Goal: Ask a question

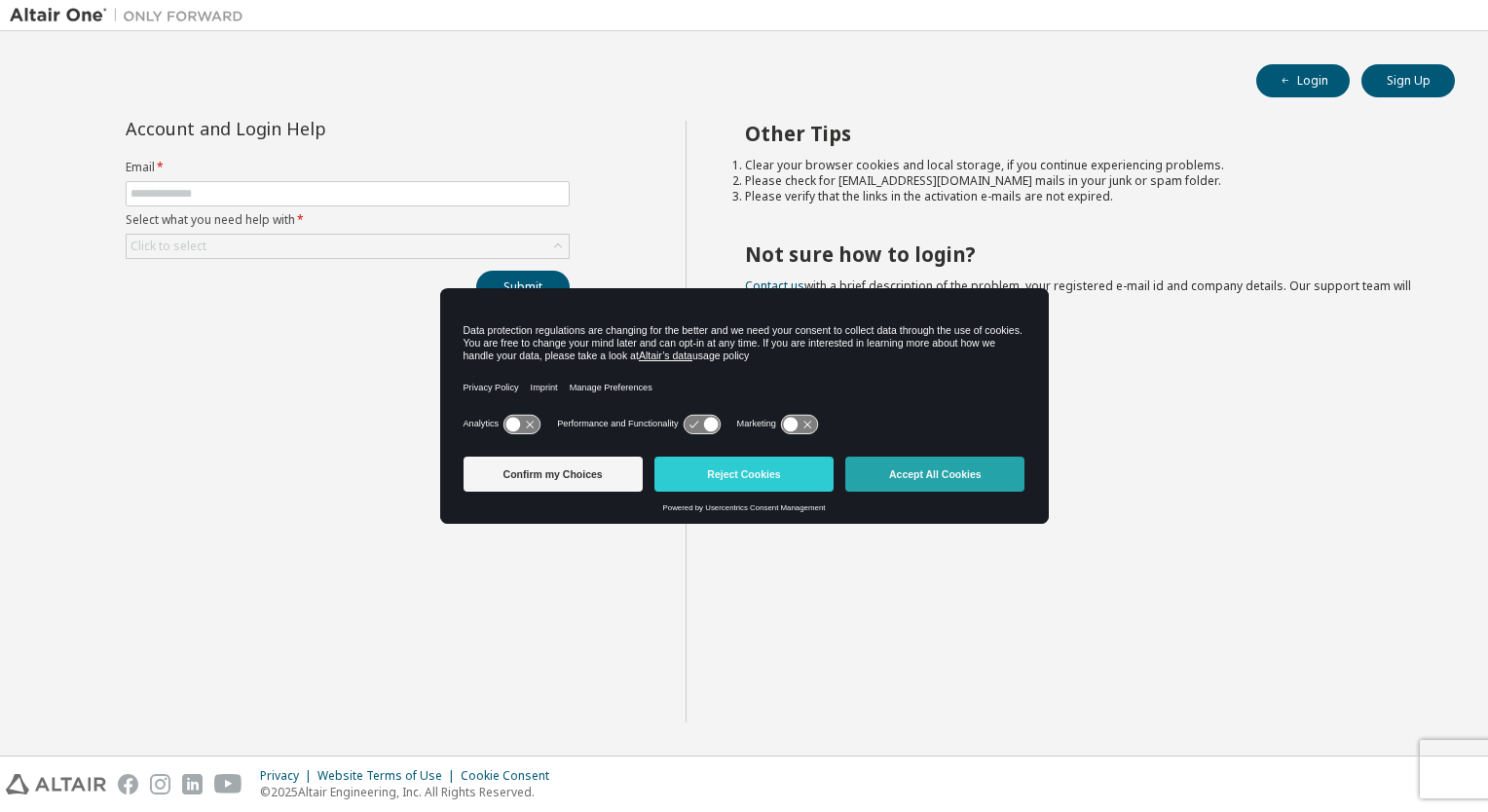
click at [935, 480] on button "Accept All Cookies" at bounding box center [935, 473] width 179 height 35
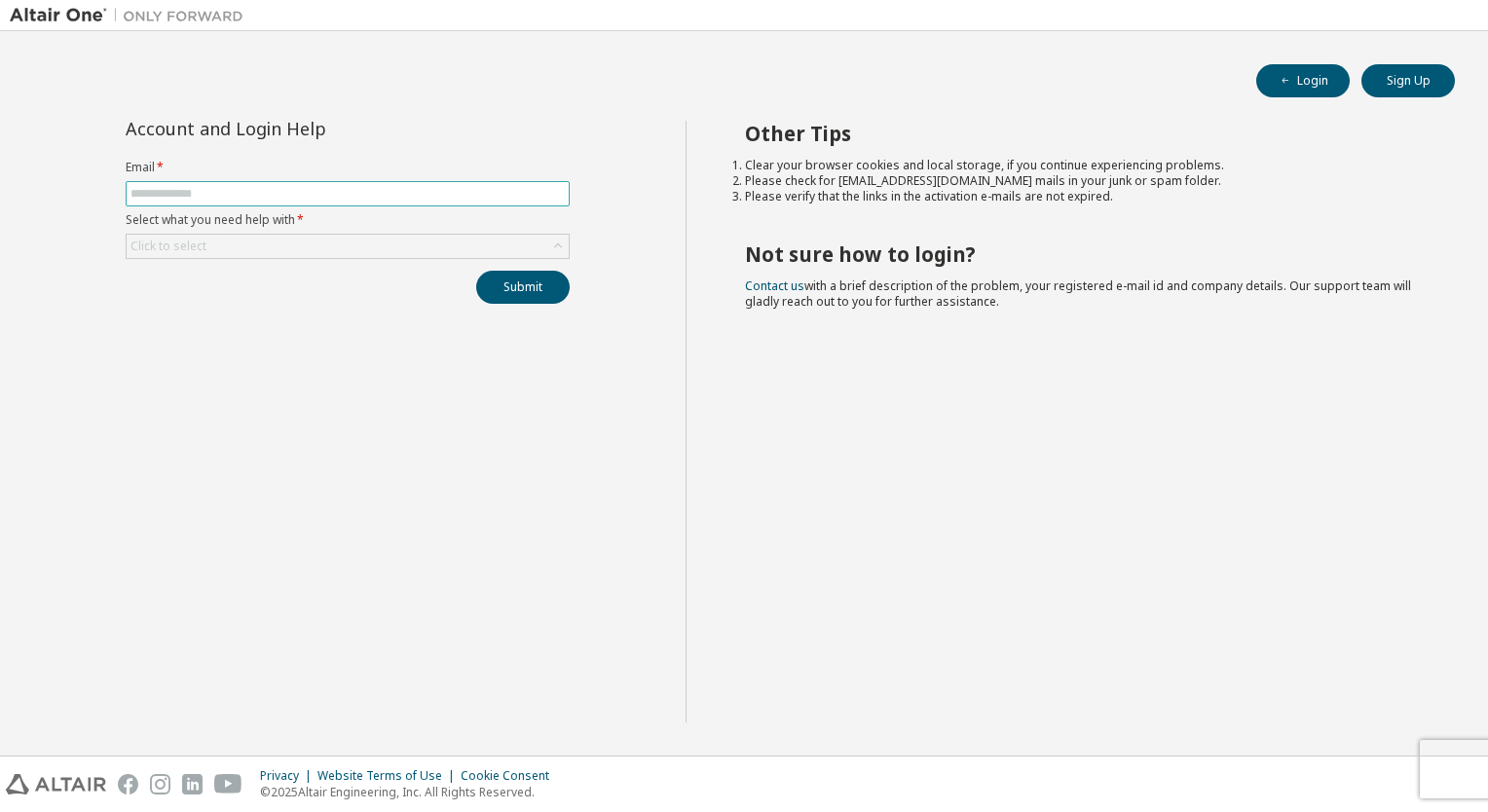
drag, startPoint x: 284, startPoint y: 213, endPoint x: 277, endPoint y: 200, distance: 14.8
click at [280, 204] on form "Email * Select what you need help with * Click to select" at bounding box center [348, 209] width 445 height 100
click at [277, 200] on input "text" at bounding box center [348, 194] width 435 height 16
type input "**********"
click at [261, 248] on div "Click to select" at bounding box center [348, 246] width 443 height 23
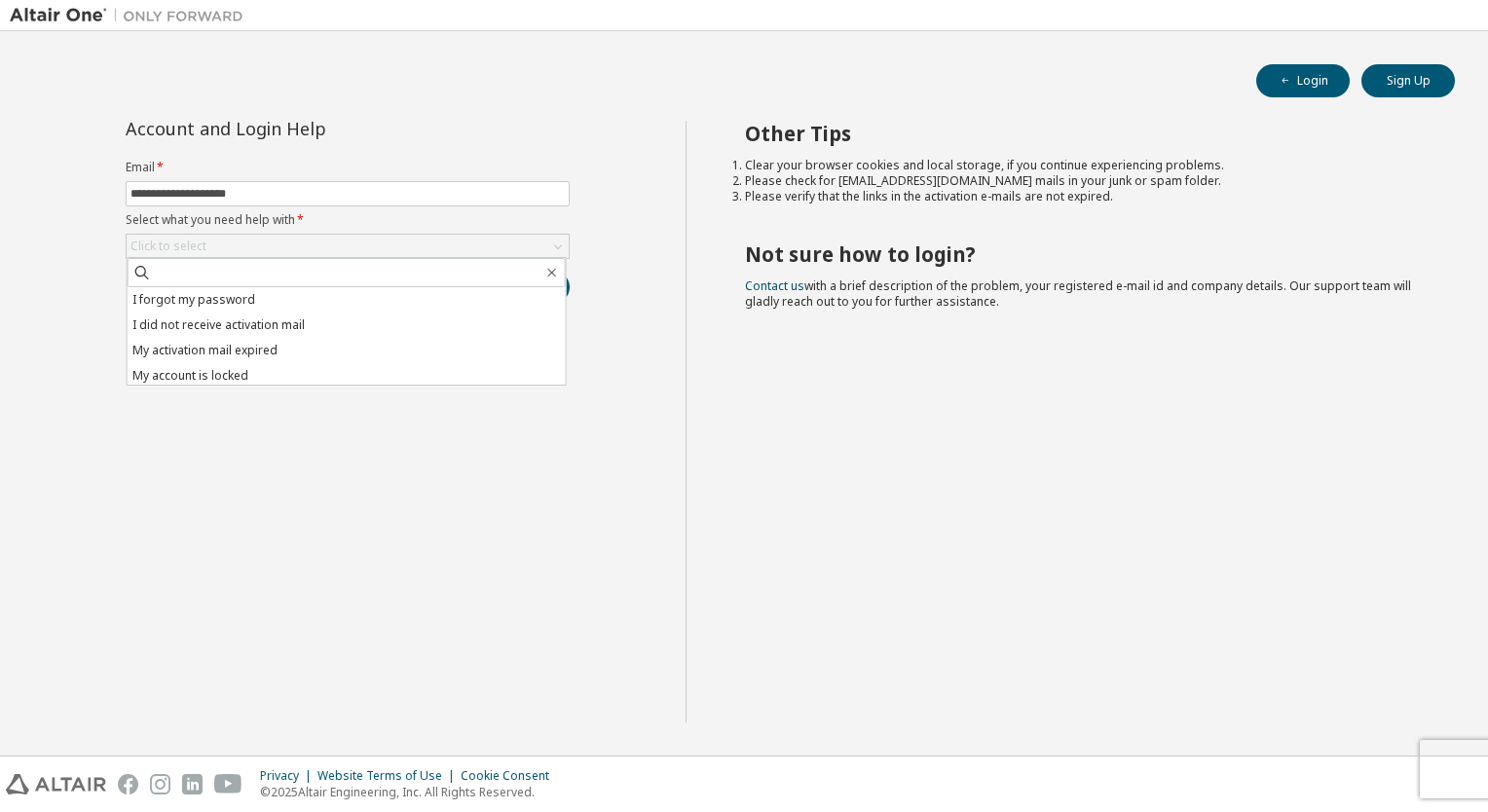
click at [743, 388] on div "Other Tips Clear your browser cookies and local storage, if you continue experi…" at bounding box center [1082, 421] width 794 height 602
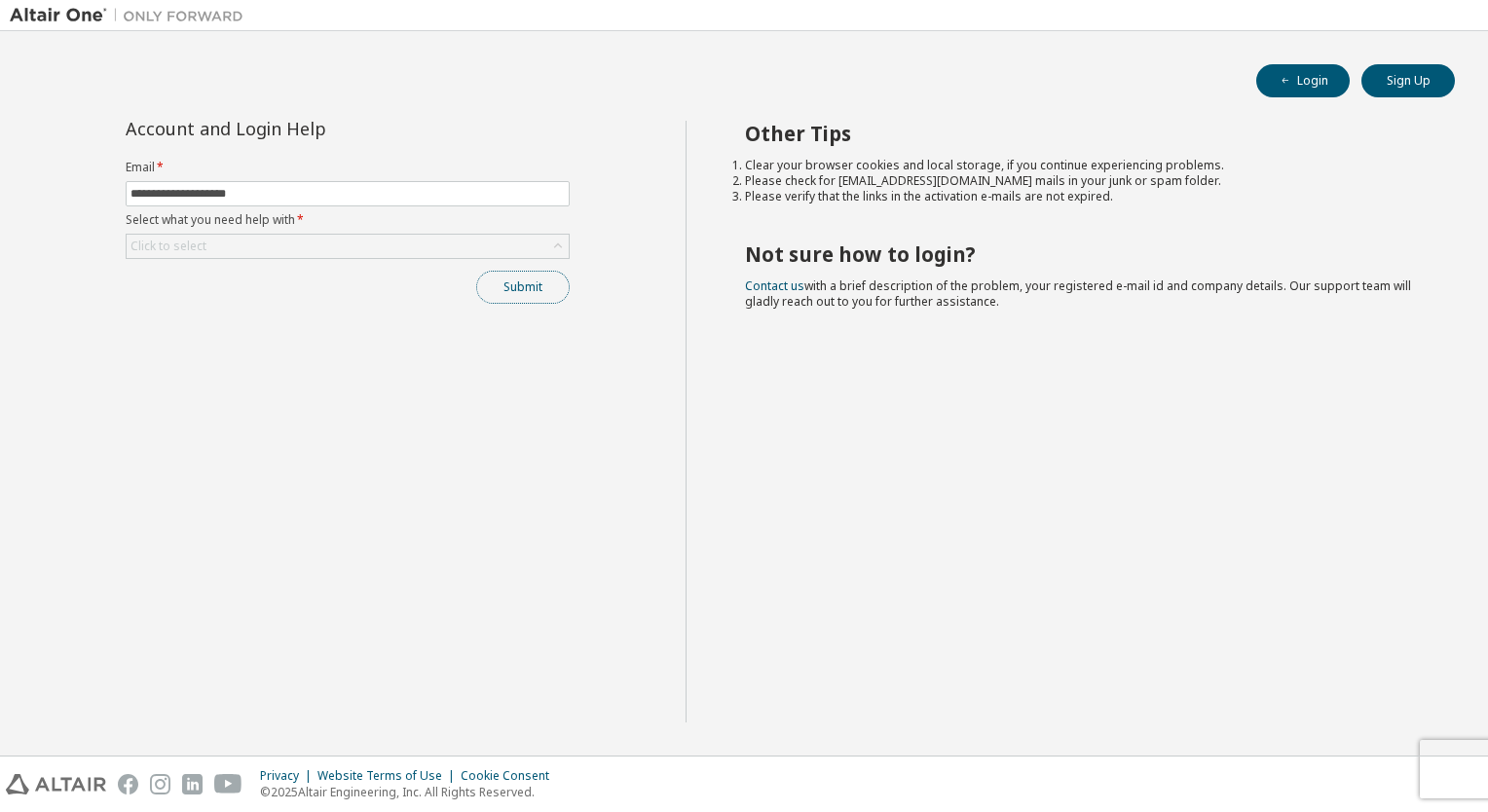
click at [491, 295] on button "Submit" at bounding box center [523, 287] width 94 height 33
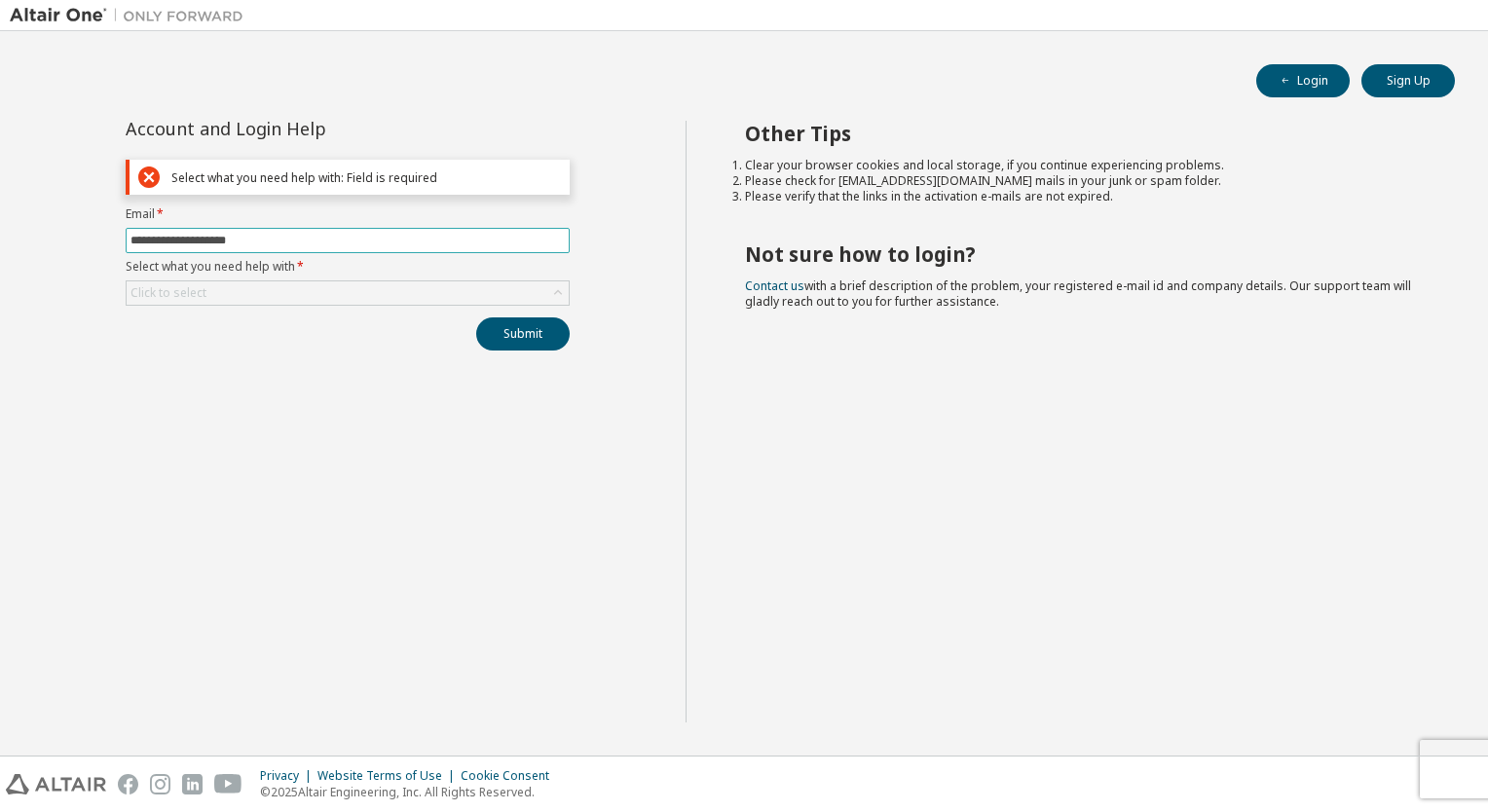
click at [320, 240] on input "**********" at bounding box center [348, 241] width 435 height 16
click at [271, 290] on div "Click to select" at bounding box center [348, 292] width 443 height 23
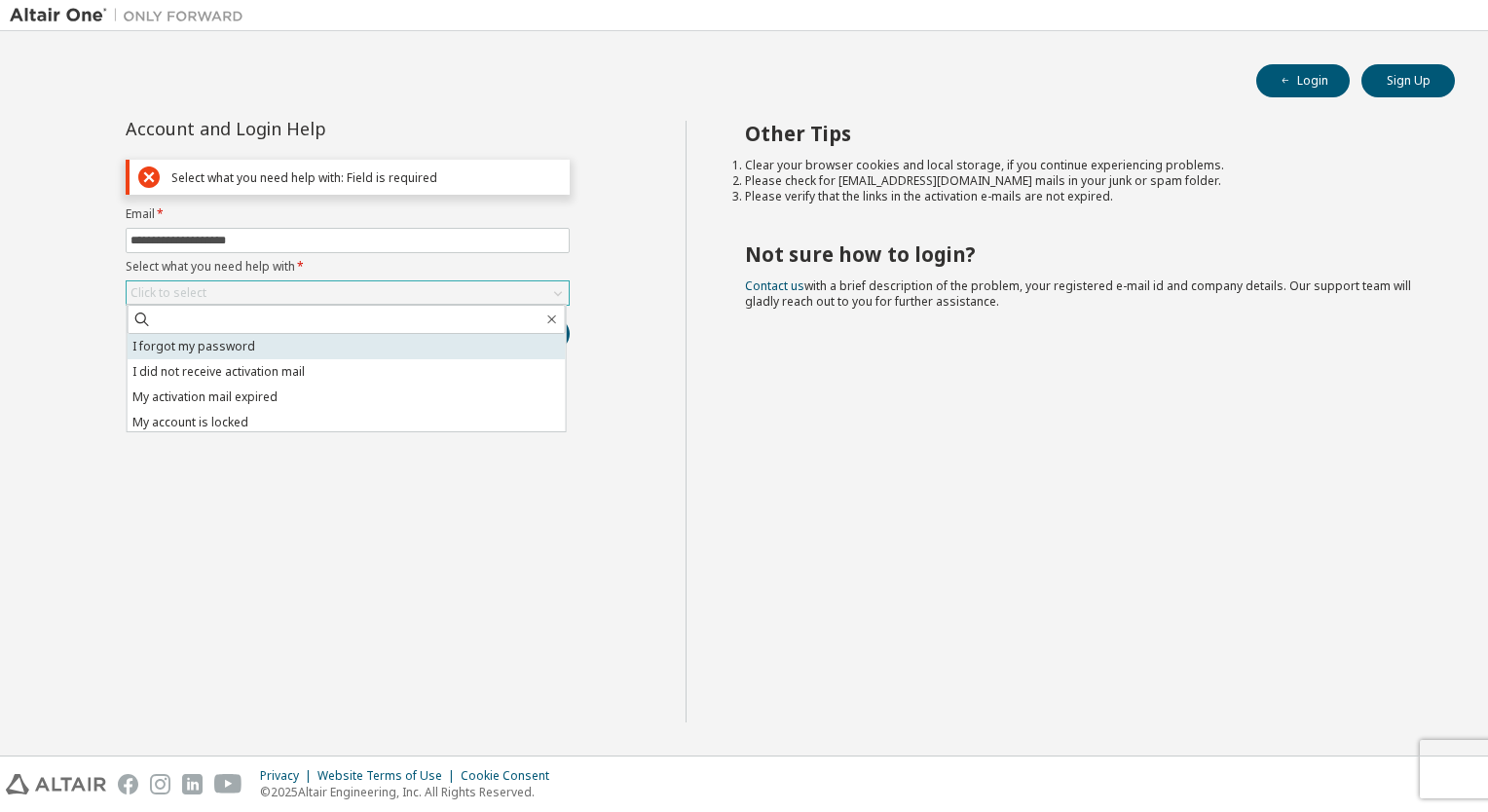
click at [266, 355] on li "I forgot my password" at bounding box center [347, 346] width 439 height 25
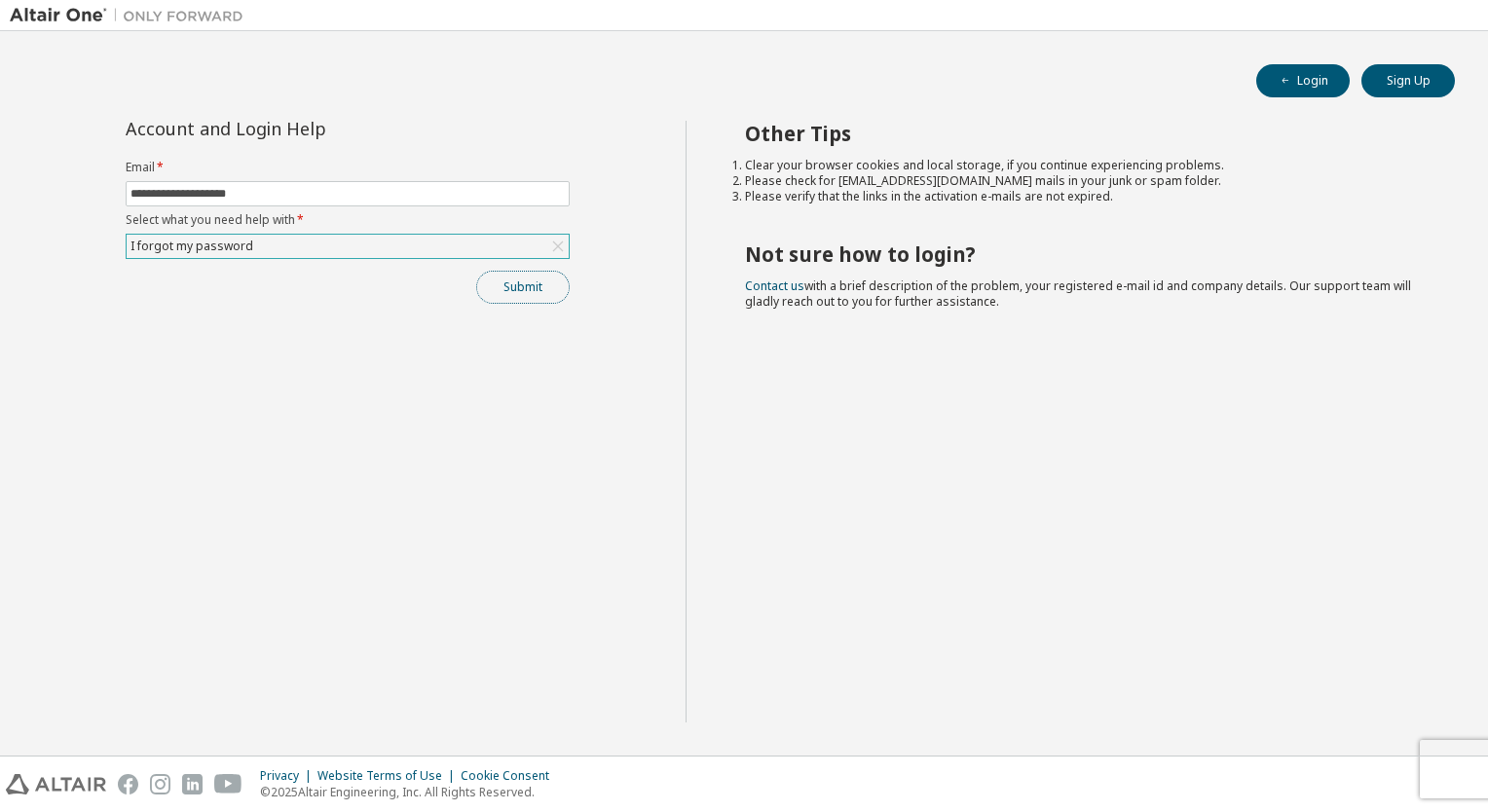
click at [561, 289] on button "Submit" at bounding box center [523, 287] width 94 height 33
click at [496, 285] on button "Submit" at bounding box center [523, 287] width 94 height 33
click at [553, 279] on button "Submit" at bounding box center [523, 287] width 94 height 33
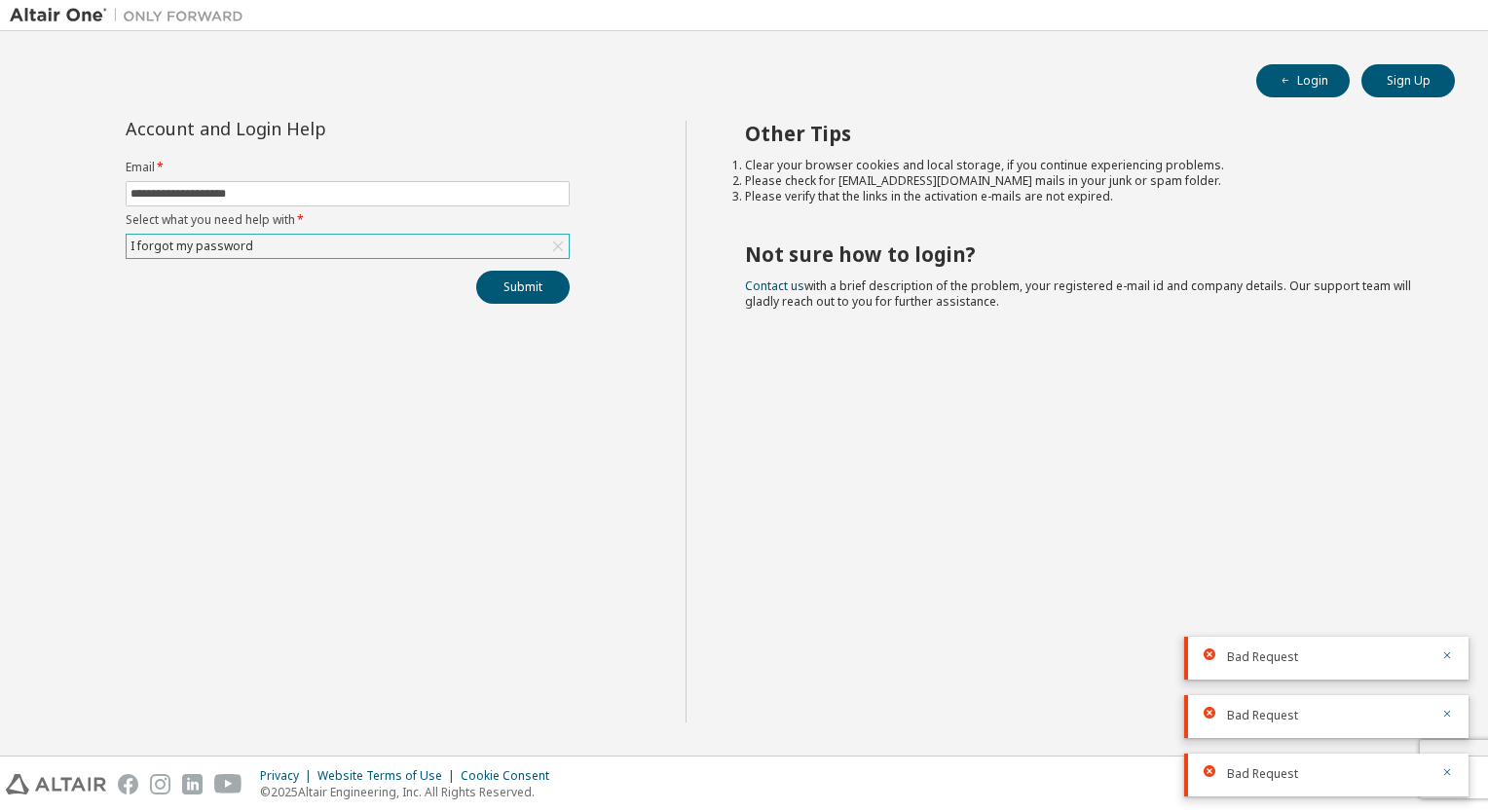
click at [549, 306] on div "**********" at bounding box center [348, 421] width 676 height 602
click at [544, 292] on button "Submit" at bounding box center [523, 287] width 94 height 33
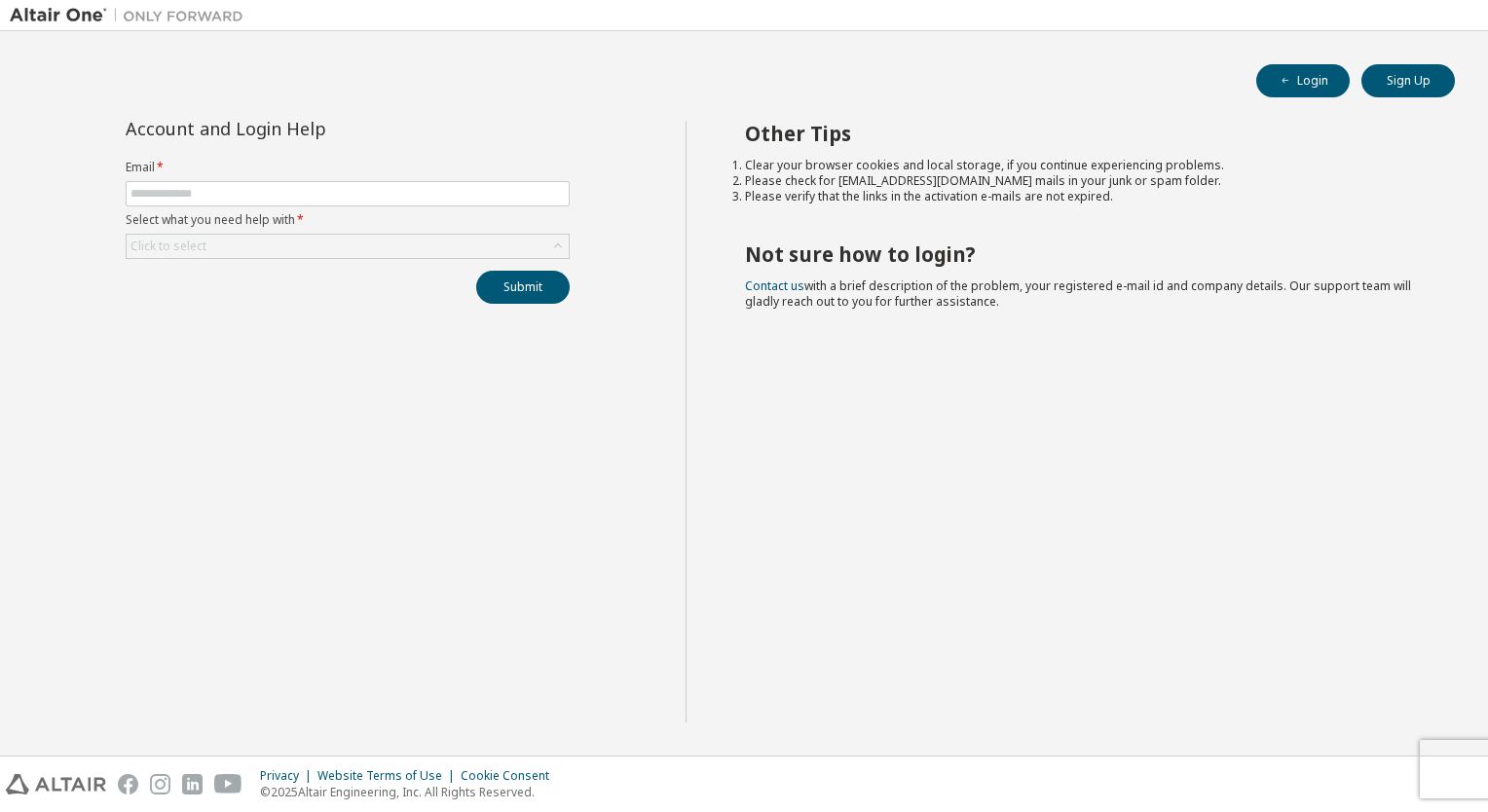
click at [444, 260] on div "Account and Login Help Email * Select what you need help with * Click to select…" at bounding box center [347, 212] width 467 height 183
click at [446, 252] on div "Click to select" at bounding box center [348, 246] width 443 height 23
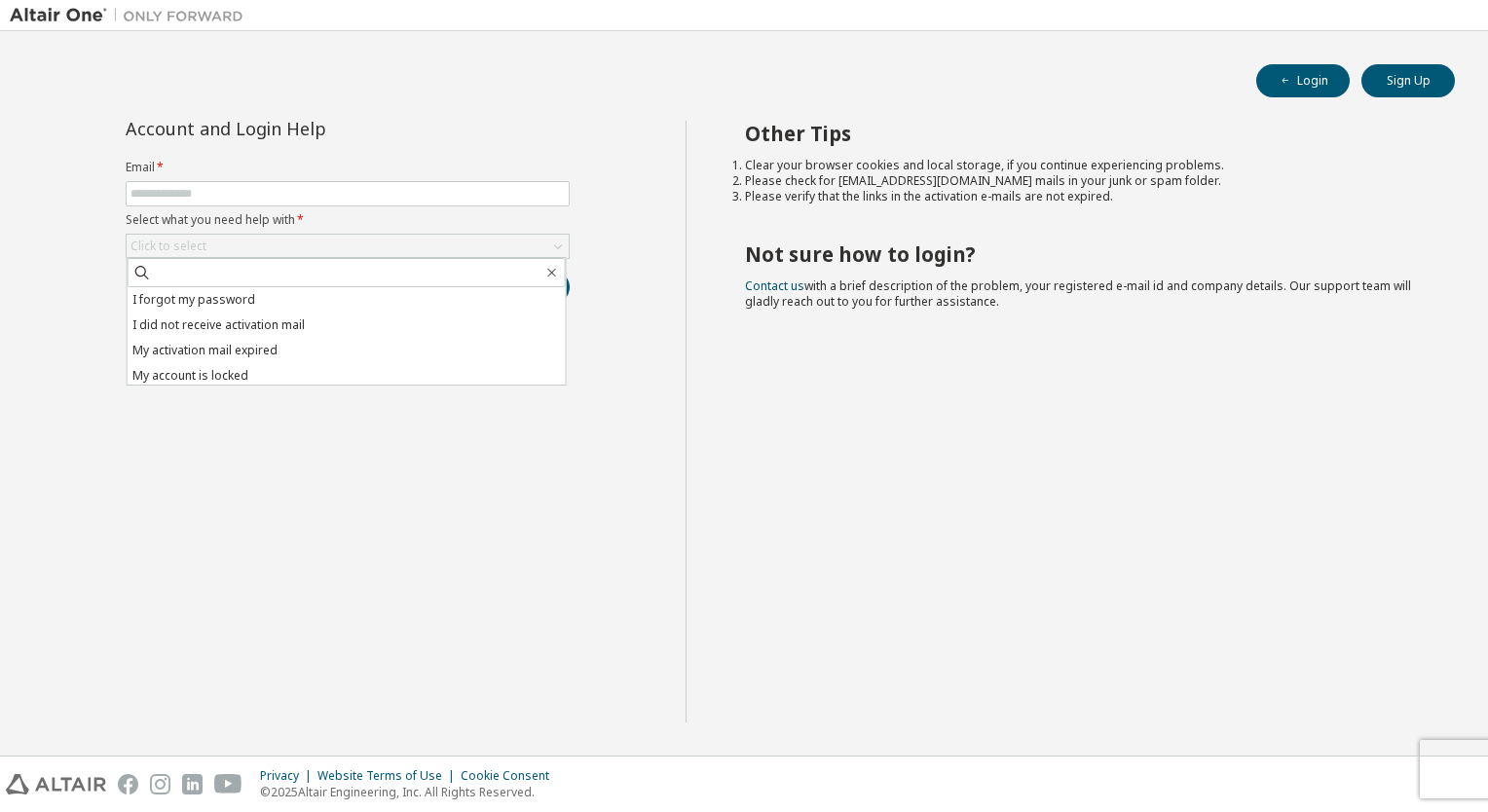
click at [327, 489] on div "Account and Login Help Email * Select what you need help with * Click to select…" at bounding box center [348, 421] width 676 height 602
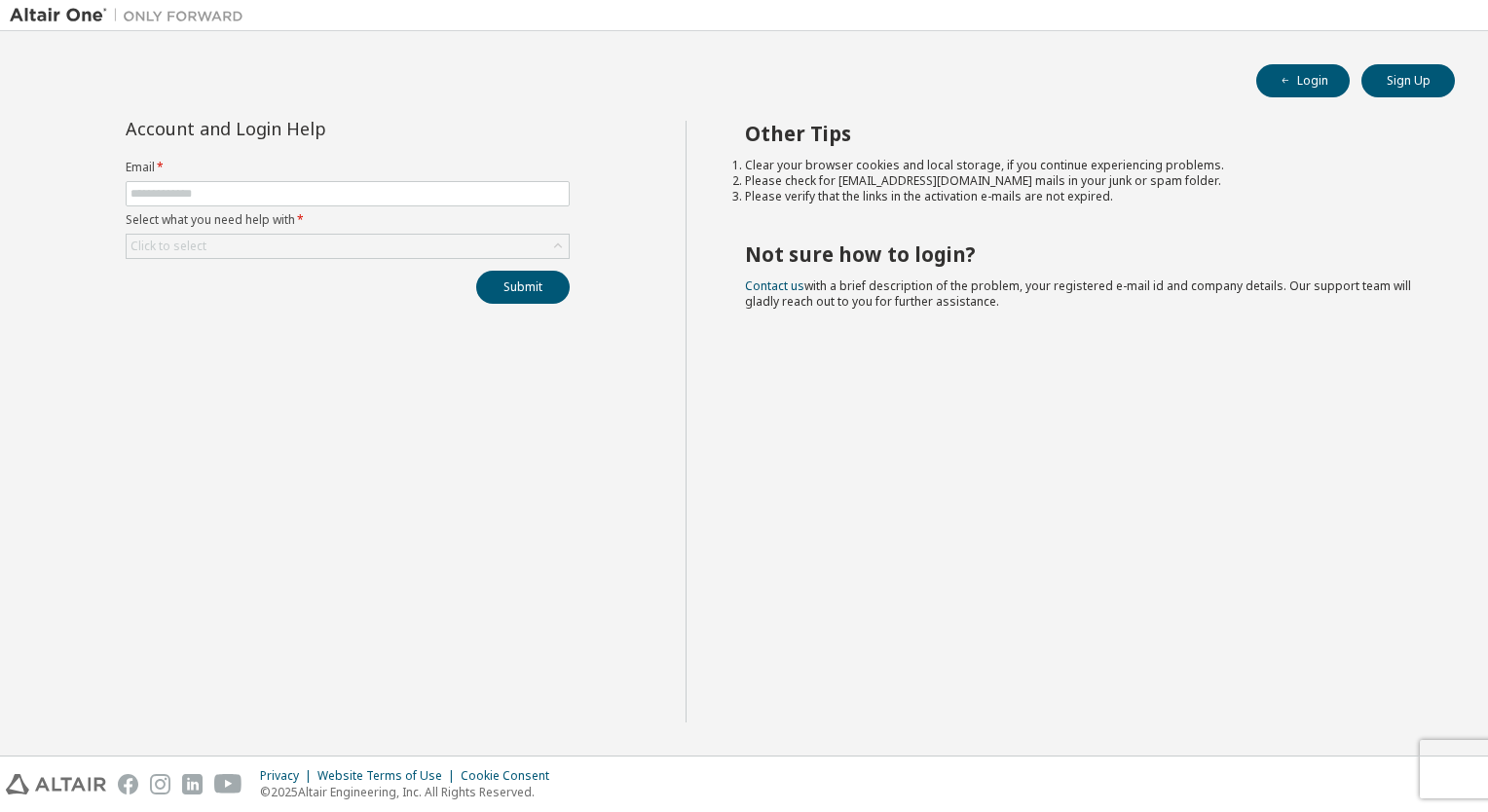
click at [1477, 332] on div "Other Tips Clear your browser cookies and local storage, if you continue experi…" at bounding box center [1082, 421] width 794 height 602
click at [429, 200] on span at bounding box center [348, 193] width 445 height 25
click at [425, 197] on input "text" at bounding box center [348, 194] width 435 height 16
type input "**********"
click at [525, 287] on button "Submit" at bounding box center [523, 287] width 94 height 33
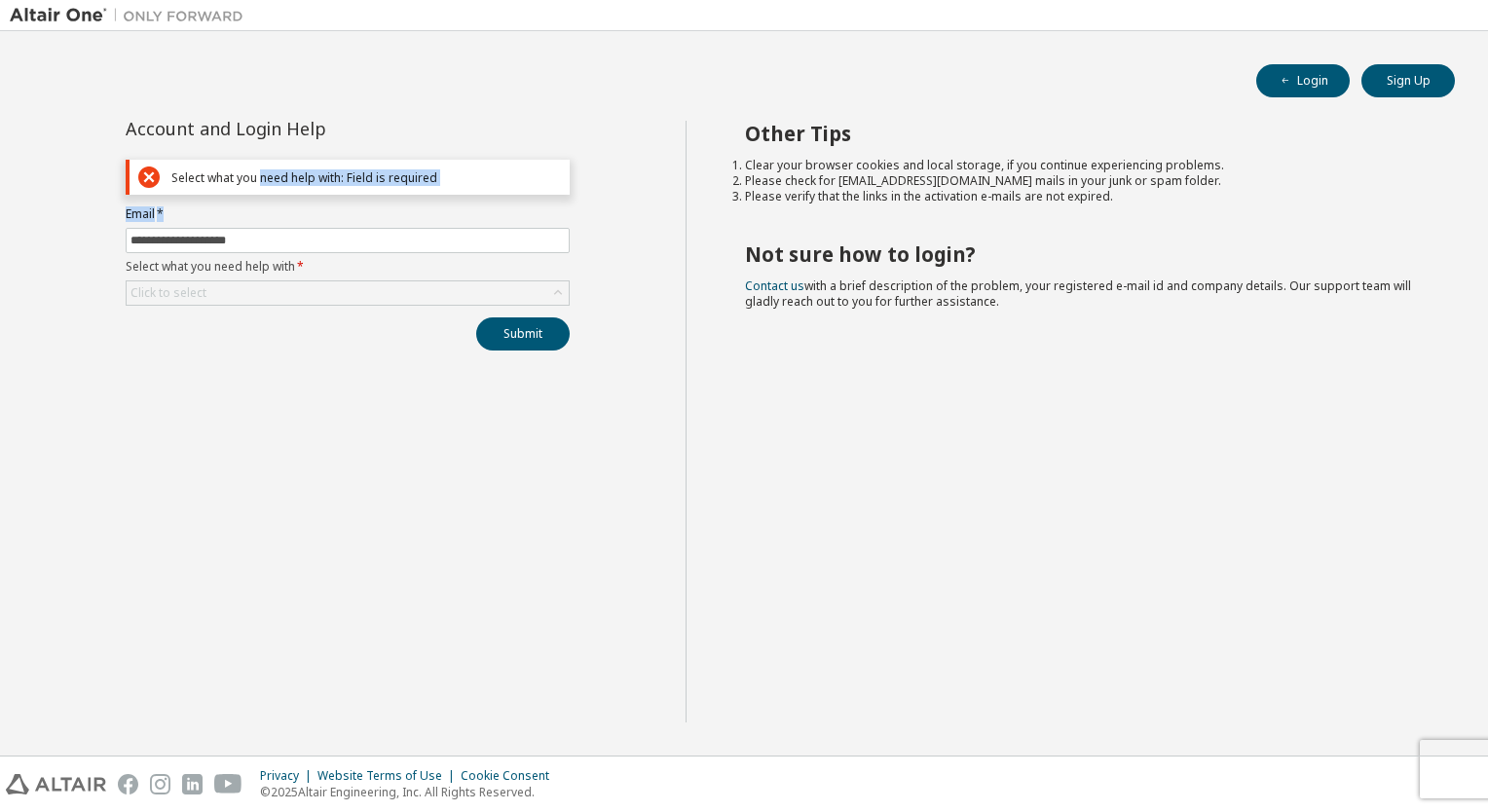
drag, startPoint x: 260, startPoint y: 173, endPoint x: 537, endPoint y: 205, distance: 278.8
click at [537, 205] on div "**********" at bounding box center [347, 235] width 467 height 230
drag, startPoint x: 537, startPoint y: 205, endPoint x: 660, endPoint y: 216, distance: 123.5
click at [660, 216] on div "**********" at bounding box center [348, 421] width 676 height 602
click at [368, 219] on label "Email *" at bounding box center [348, 214] width 445 height 16
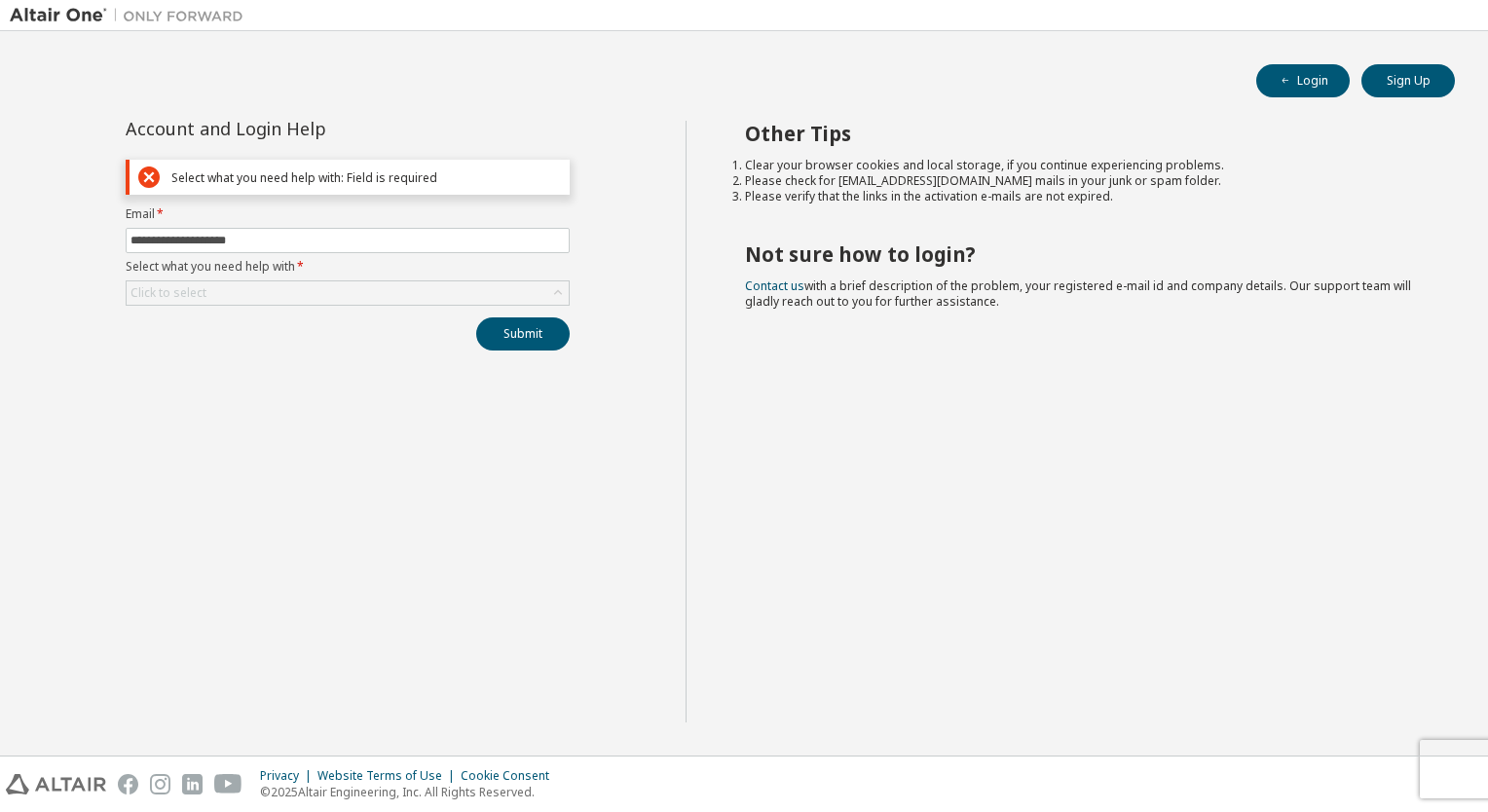
click at [310, 260] on label "Select what you need help with *" at bounding box center [348, 267] width 445 height 16
click at [319, 282] on div "Click to select" at bounding box center [348, 292] width 443 height 23
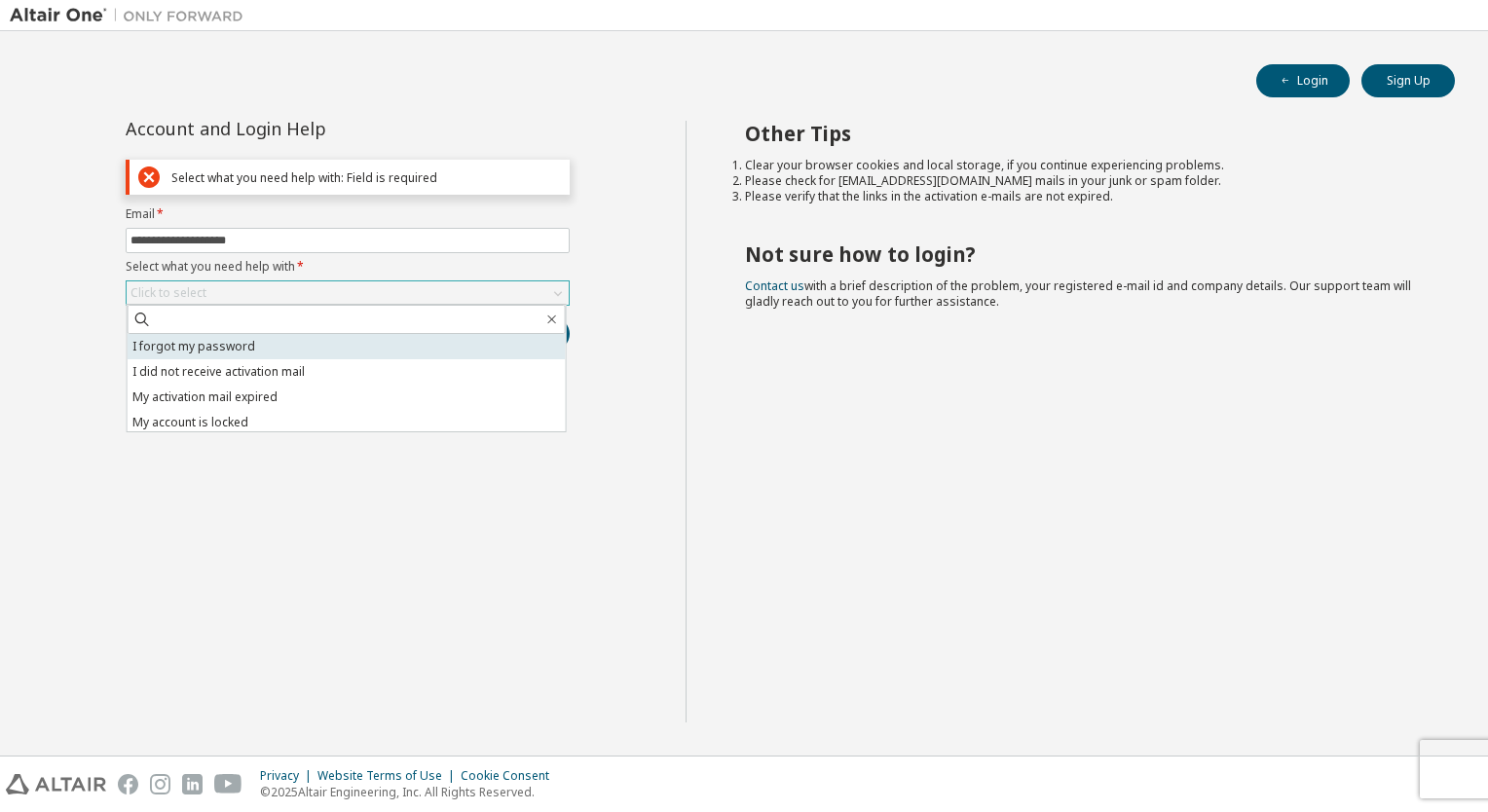
click at [261, 349] on li "I forgot my password" at bounding box center [347, 346] width 439 height 25
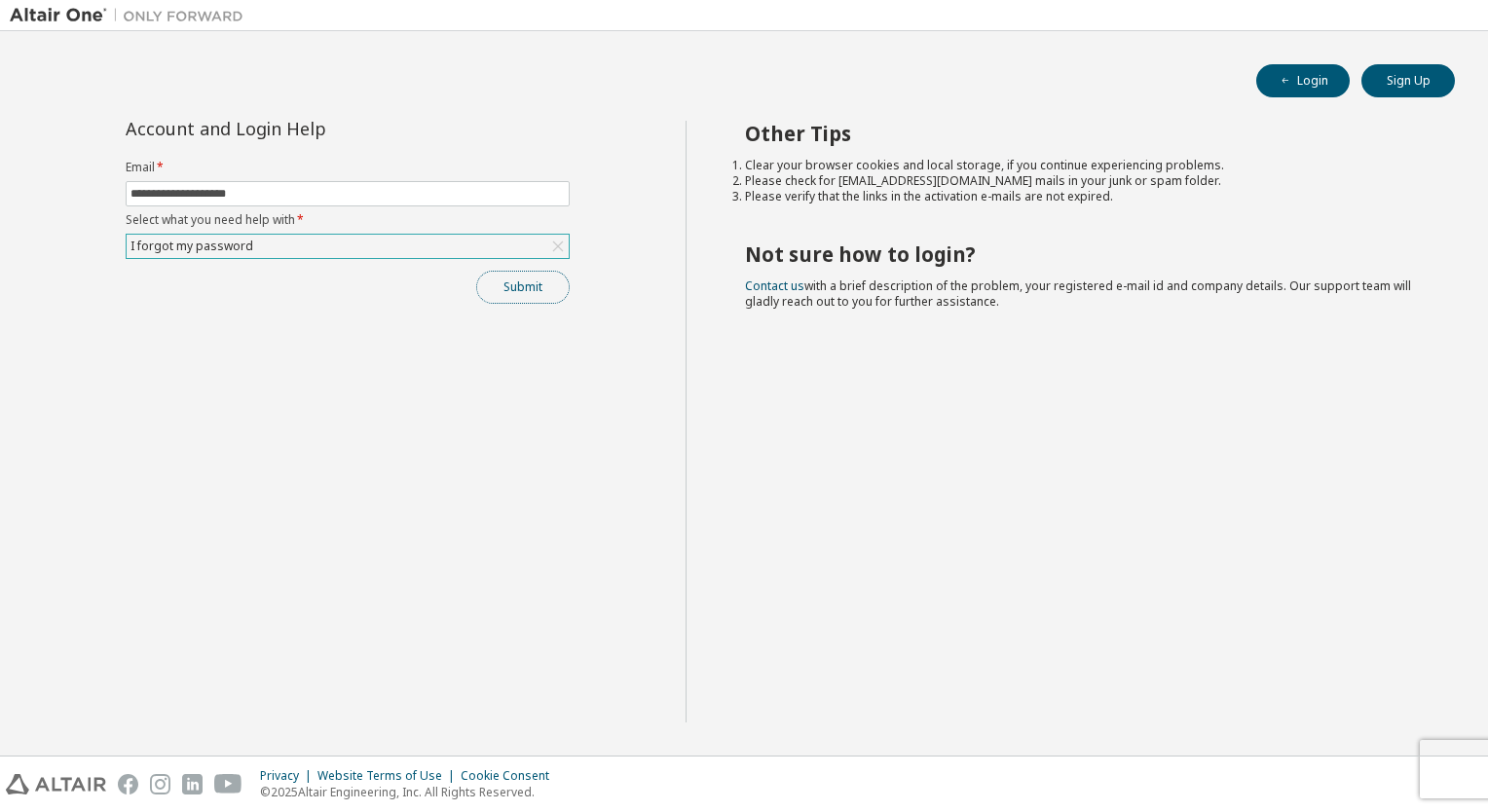
click at [505, 298] on button "Submit" at bounding box center [523, 287] width 94 height 33
click at [1238, 776] on span "Bad Request" at bounding box center [1262, 774] width 71 height 16
click at [1209, 774] on icon at bounding box center [1210, 771] width 12 height 12
click at [1344, 520] on div "Other Tips Clear your browser cookies and local storage, if you continue experi…" at bounding box center [1082, 421] width 794 height 602
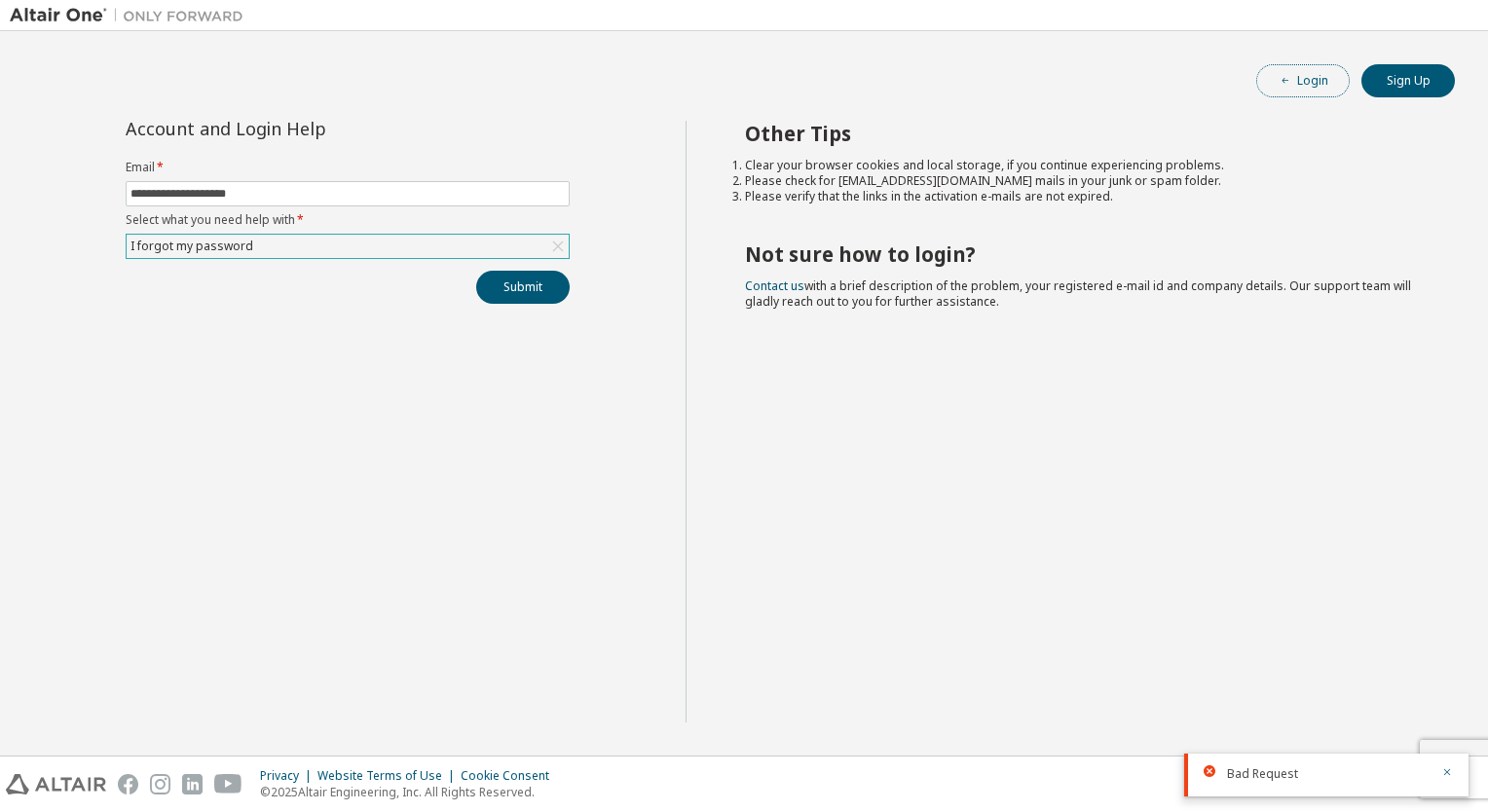
click at [1321, 80] on button "Login" at bounding box center [1304, 81] width 94 height 33
